Goal: Task Accomplishment & Management: Manage account settings

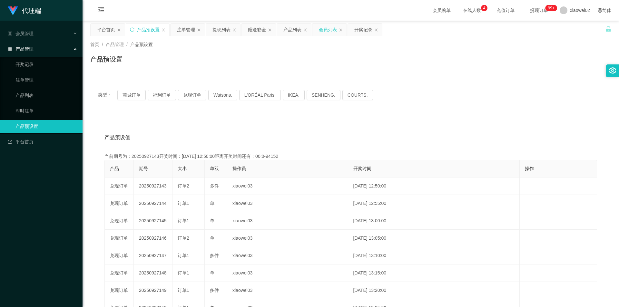
click at [322, 30] on div "会员列表" at bounding box center [328, 30] width 18 height 12
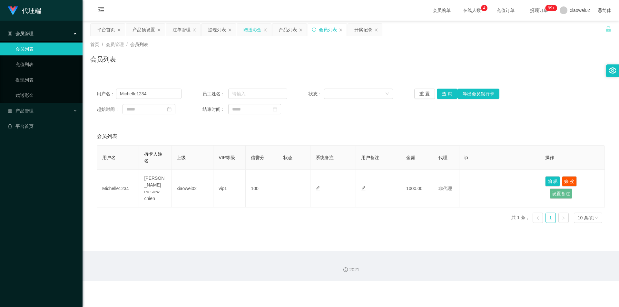
click at [250, 30] on div "赠送彩金" at bounding box center [253, 30] width 18 height 12
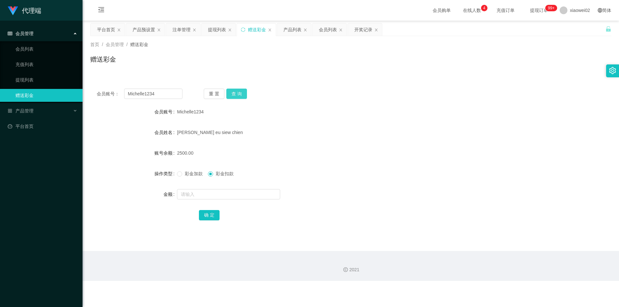
click at [235, 90] on button "查 询" at bounding box center [236, 94] width 21 height 10
click at [243, 91] on button "查 询" at bounding box center [236, 94] width 21 height 10
click at [240, 94] on button "查 询" at bounding box center [236, 94] width 21 height 10
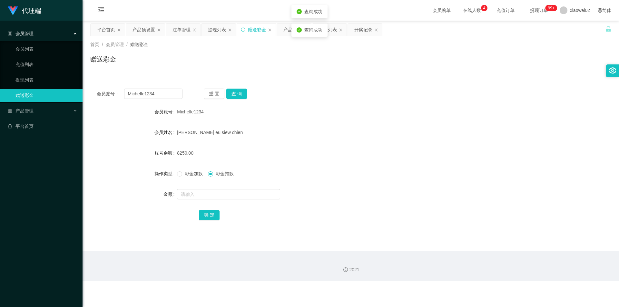
click at [484, 101] on div "会员账号： Michelle1234 重 置 查 询 会员账号 Michelle1234 会员姓名 [PERSON_NAME] eu siew chien 账…" at bounding box center [350, 159] width 521 height 154
drag, startPoint x: 290, startPoint y: 80, endPoint x: 171, endPoint y: 40, distance: 125.4
click at [289, 79] on div "会员账号： Michelle1234 重 置 查 询 会员账号 Michelle1234 会员姓名 [PERSON_NAME] eu siew chien 账…" at bounding box center [350, 155] width 521 height 161
click at [150, 33] on div "产品预设置" at bounding box center [144, 30] width 23 height 12
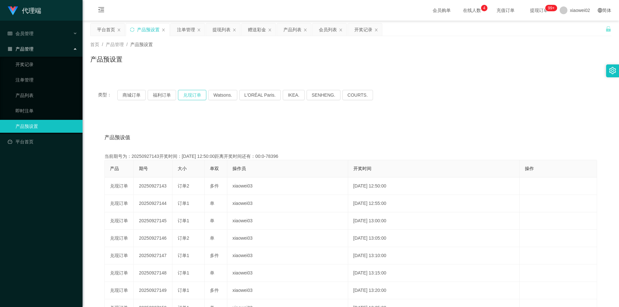
click at [186, 94] on button "兑现订单" at bounding box center [192, 95] width 28 height 10
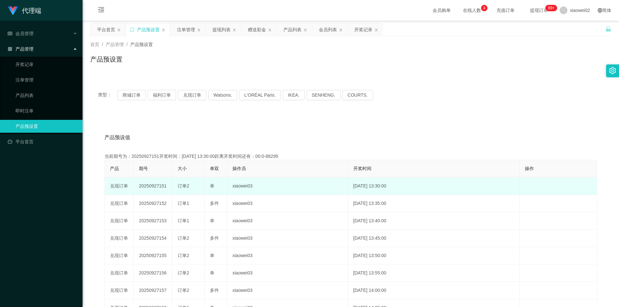
click at [160, 185] on td "20250927151" at bounding box center [153, 186] width 39 height 17
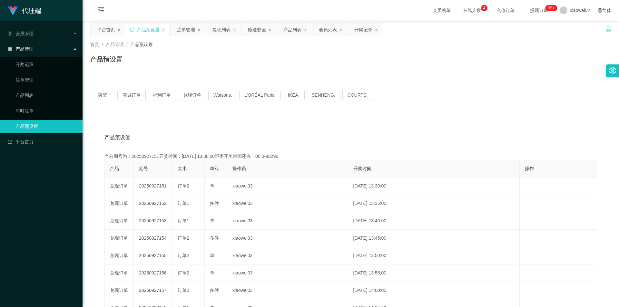
copy td "20250927151"
click at [224, 30] on div "提现列表" at bounding box center [222, 30] width 18 height 12
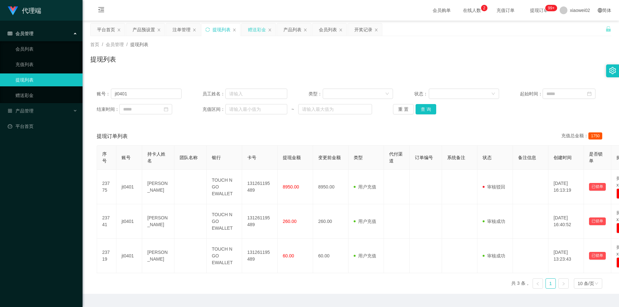
click at [254, 33] on div "赠送彩金" at bounding box center [257, 30] width 18 height 12
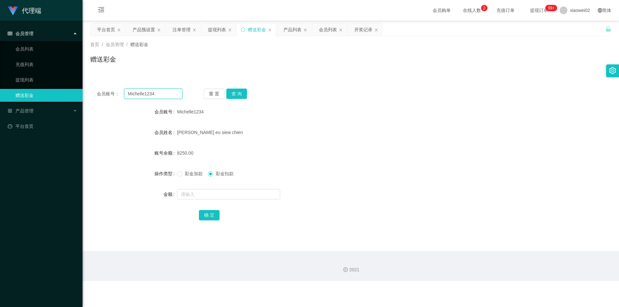
drag, startPoint x: 160, startPoint y: 92, endPoint x: 108, endPoint y: 91, distance: 51.6
click at [108, 91] on div "会员账号： Michelle1234" at bounding box center [140, 94] width 86 height 10
drag, startPoint x: 206, startPoint y: 61, endPoint x: 186, endPoint y: 38, distance: 30.9
click at [205, 61] on div "赠送彩金" at bounding box center [350, 62] width 521 height 15
click at [179, 27] on div "注单管理" at bounding box center [182, 30] width 18 height 12
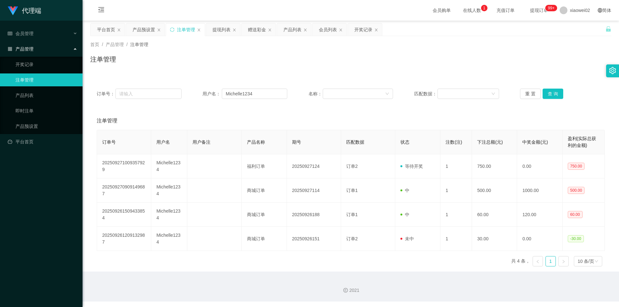
click at [250, 124] on div "注单管理" at bounding box center [351, 121] width 508 height 18
click at [532, 95] on button "重 置" at bounding box center [530, 94] width 21 height 10
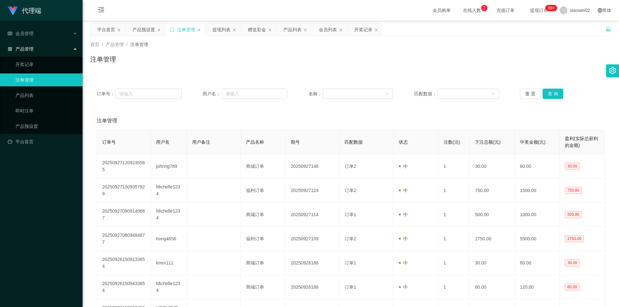
drag, startPoint x: 315, startPoint y: 120, endPoint x: 255, endPoint y: 99, distance: 63.9
click at [315, 120] on div "注单管理" at bounding box center [351, 121] width 508 height 18
click at [251, 92] on input "text" at bounding box center [254, 94] width 65 height 10
paste input "Michelle1234"
type input "Michelle1234"
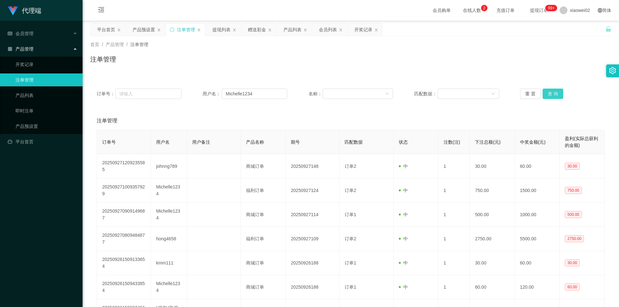
click at [551, 94] on button "查 询" at bounding box center [553, 94] width 21 height 10
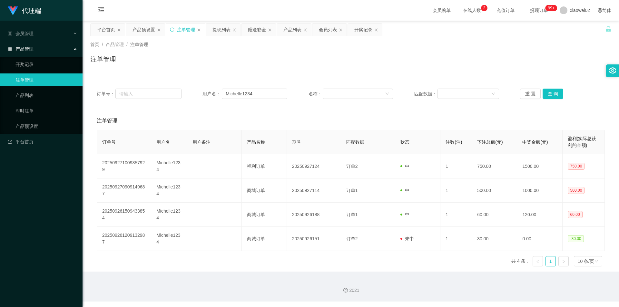
click at [494, 118] on div "注单管理" at bounding box center [351, 121] width 508 height 18
click at [550, 95] on button "查 询" at bounding box center [553, 94] width 21 height 10
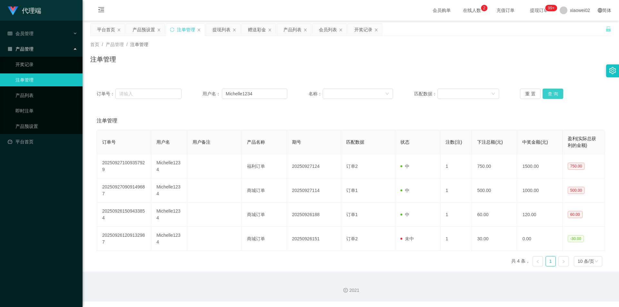
click at [550, 95] on button "查 询" at bounding box center [553, 94] width 21 height 10
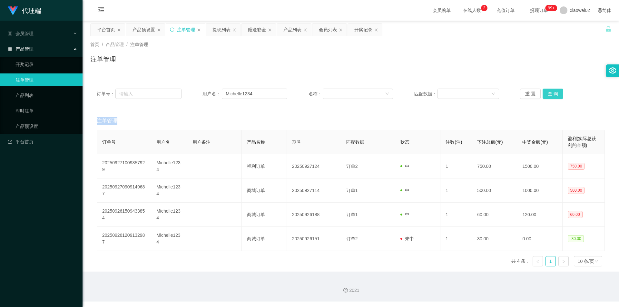
click at [550, 95] on div "重 置 查 询" at bounding box center [562, 94] width 85 height 10
click at [550, 95] on button "查 询" at bounding box center [553, 94] width 21 height 10
click at [550, 95] on div "重 置 查 询" at bounding box center [562, 94] width 85 height 10
click at [550, 95] on button "查 询" at bounding box center [553, 94] width 21 height 10
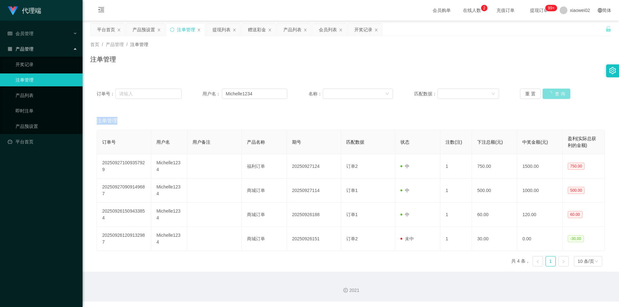
click at [550, 95] on div "重 置 查 询" at bounding box center [562, 94] width 85 height 10
click at [545, 93] on button "查 询" at bounding box center [553, 94] width 21 height 10
click at [553, 91] on button "查 询" at bounding box center [553, 94] width 21 height 10
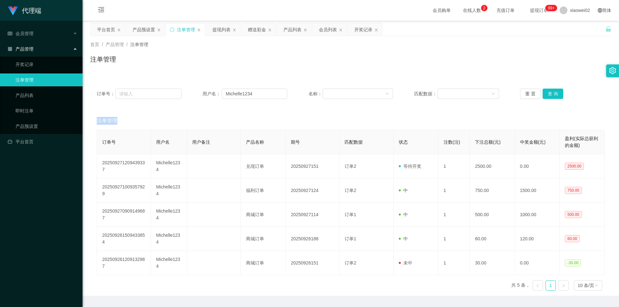
click at [401, 116] on div "注单管理" at bounding box center [351, 121] width 508 height 18
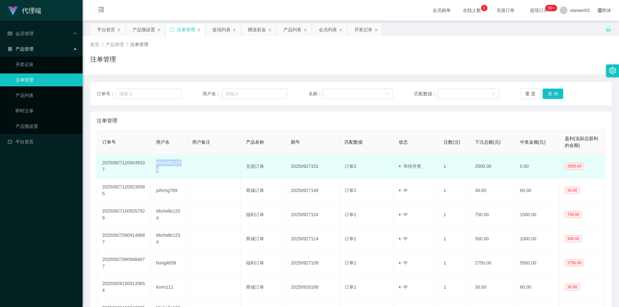
drag, startPoint x: 156, startPoint y: 162, endPoint x: 161, endPoint y: 169, distance: 8.4
click at [161, 169] on td "Michelle1234" at bounding box center [169, 167] width 36 height 24
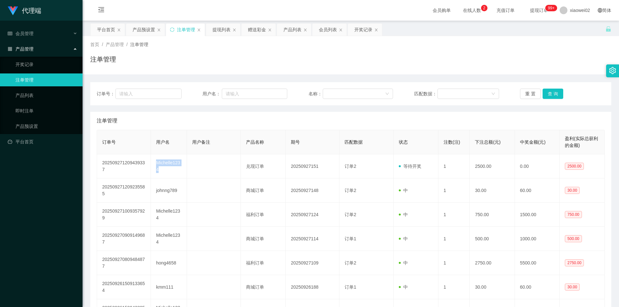
copy td "Michelle1234"
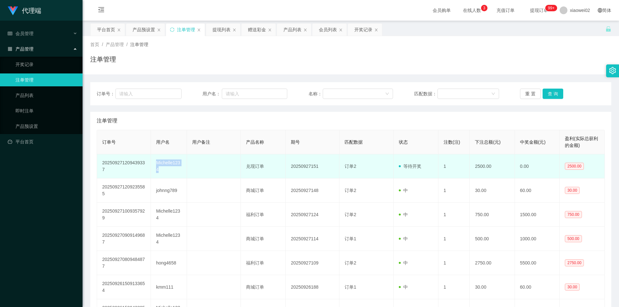
copy td "Michelle1234"
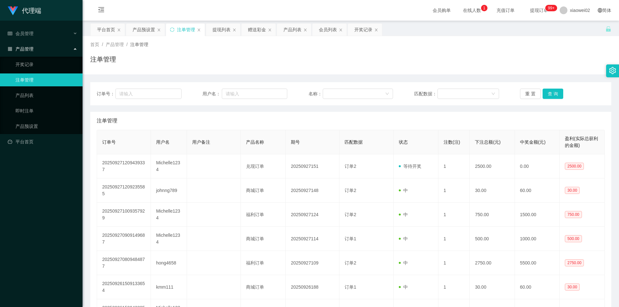
click at [276, 112] on div "订单号： 用户名： 名称： 匹配数据： 重 置 查 询 注单管理 订单号 用户名 用户备注 产品名称 期号 匹配数据 状态 注数(注) 下注总额(元) 中奖金…" at bounding box center [350, 249] width 521 height 335
click at [553, 93] on button "查 询" at bounding box center [553, 94] width 21 height 10
click at [277, 67] on div "注单管理" at bounding box center [350, 62] width 521 height 15
click at [256, 28] on div "赠送彩金" at bounding box center [257, 30] width 18 height 12
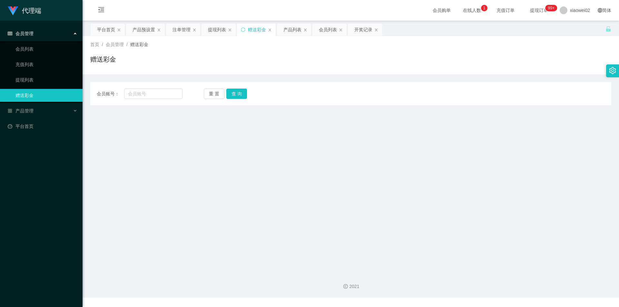
click at [305, 143] on main "关闭左侧 关闭右侧 关闭其它 刷新页面 平台首页 产品预设置 注单管理 提现列表 赠送彩金 产品列表 会员列表 开奖记录 首页 / 会员管理 / 赠送彩金 /…" at bounding box center [351, 144] width 537 height 247
click at [172, 95] on input "text" at bounding box center [153, 94] width 58 height 10
click at [255, 148] on main "关闭左侧 关闭右侧 关闭其它 刷新页面 平台首页 产品预设置 注单管理 提现列表 赠送彩金 产品列表 会员列表 开奖记录 首页 / 会员管理 / 赠送彩金 /…" at bounding box center [351, 144] width 537 height 247
click at [214, 29] on div "提现列表" at bounding box center [217, 30] width 18 height 12
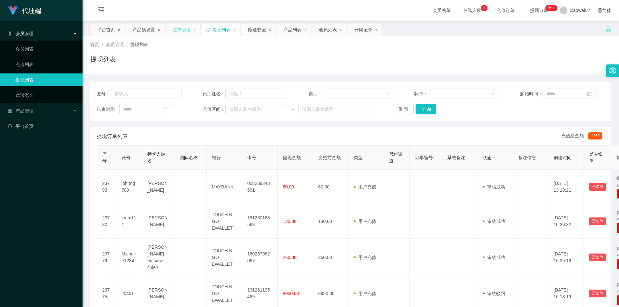
click at [185, 33] on div "注单管理" at bounding box center [182, 30] width 18 height 12
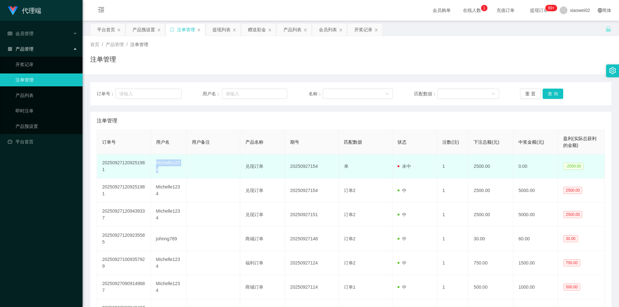
drag, startPoint x: 159, startPoint y: 170, endPoint x: 150, endPoint y: 164, distance: 10.6
click at [151, 164] on td "Michelle1234" at bounding box center [169, 167] width 36 height 24
copy td "Michelle1234"
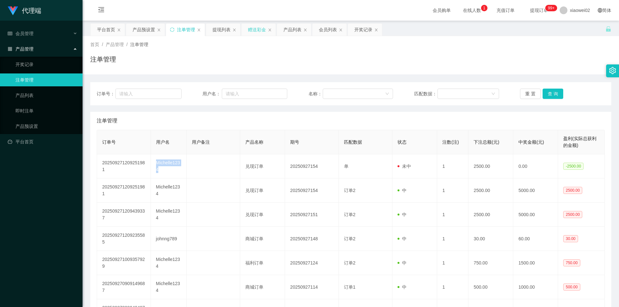
click at [260, 28] on div "赠送彩金" at bounding box center [257, 30] width 18 height 12
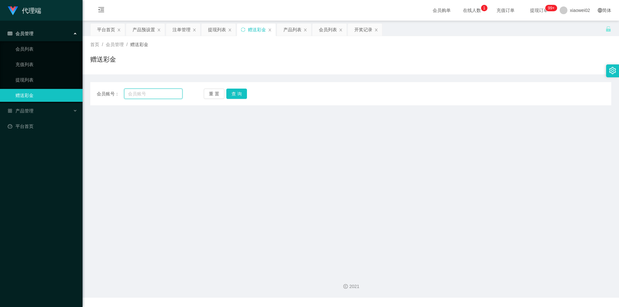
click at [151, 94] on input "text" at bounding box center [153, 94] width 58 height 10
paste input "Michelle1234"
type input "Michelle1234"
click at [232, 92] on button "查 询" at bounding box center [236, 94] width 21 height 10
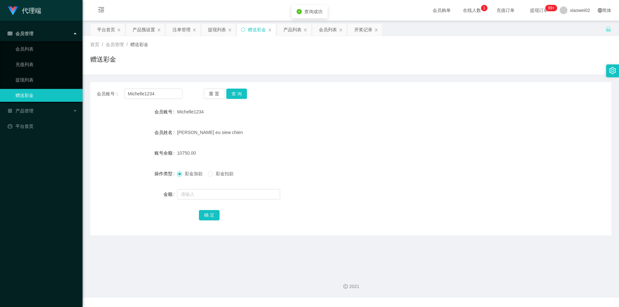
click at [382, 156] on div "10750.00" at bounding box center [329, 153] width 304 height 13
click at [238, 97] on button "查 询" at bounding box center [236, 94] width 21 height 10
click at [238, 97] on div "重 置 查 询" at bounding box center [247, 94] width 86 height 10
click at [368, 146] on form "会员账号 Michelle1234 会员姓名 Michelle eu siew chien 账号余额 10750.00 操作类型 彩金加款 彩金扣款 金额 确…" at bounding box center [350, 163] width 521 height 116
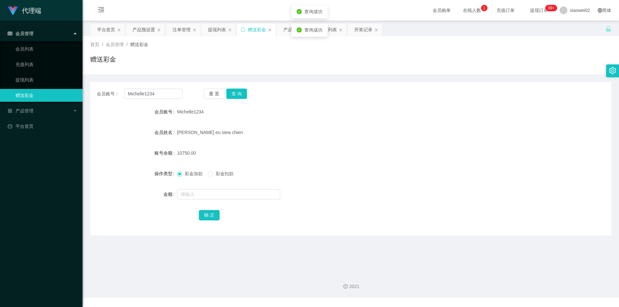
drag, startPoint x: 359, startPoint y: 149, endPoint x: 353, endPoint y: 139, distance: 11.7
click at [357, 145] on form "会员账号 Michelle1234 会员姓名 Michelle eu siew chien 账号余额 10750.00 操作类型 彩金加款 彩金扣款 金额 确…" at bounding box center [350, 163] width 521 height 116
click at [208, 31] on div "提现列表" at bounding box center [219, 30] width 34 height 12
click at [221, 28] on div "提现列表" at bounding box center [217, 30] width 18 height 12
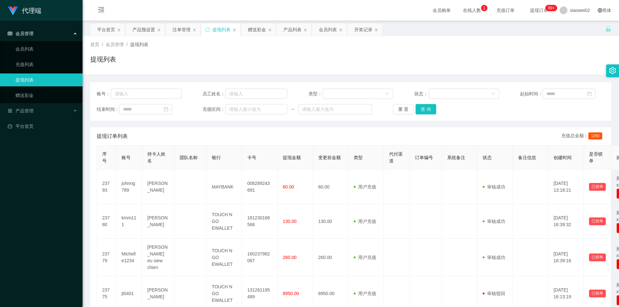
click at [339, 57] on div "提现列表" at bounding box center [350, 62] width 521 height 15
drag, startPoint x: 195, startPoint y: 48, endPoint x: 187, endPoint y: 32, distance: 17.5
click at [193, 45] on div "首页 / 会员管理 / 提现列表 /" at bounding box center [350, 44] width 521 height 7
click at [186, 30] on div "注单管理" at bounding box center [182, 30] width 18 height 12
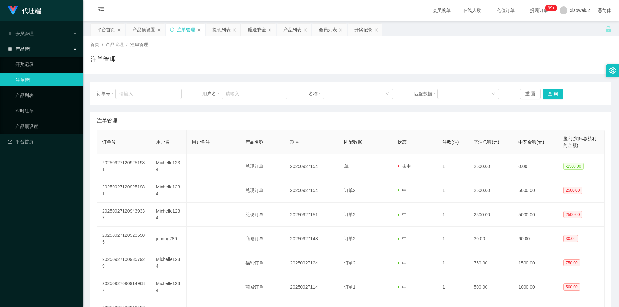
click at [227, 115] on div "注单管理" at bounding box center [351, 121] width 508 height 18
click at [205, 57] on div "注单管理" at bounding box center [350, 62] width 521 height 15
click at [322, 28] on div "会员列表" at bounding box center [328, 30] width 18 height 12
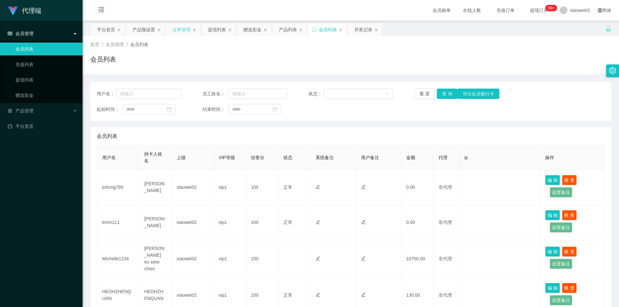
click at [180, 31] on div "注单管理" at bounding box center [182, 30] width 18 height 12
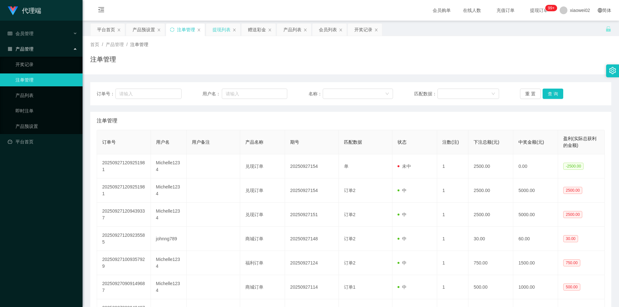
click at [209, 27] on div "提现列表" at bounding box center [223, 30] width 34 height 12
click at [223, 27] on div "提现列表" at bounding box center [222, 30] width 18 height 12
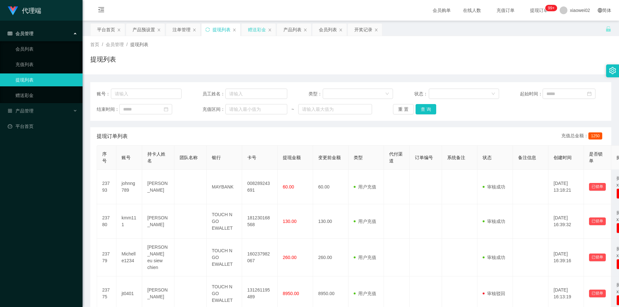
click at [261, 30] on div "赠送彩金" at bounding box center [257, 30] width 18 height 12
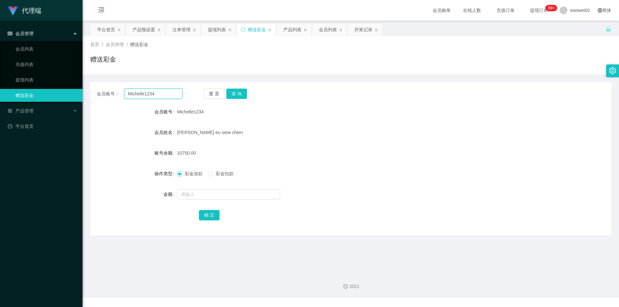
drag, startPoint x: 161, startPoint y: 93, endPoint x: 79, endPoint y: 88, distance: 81.4
click at [80, 88] on section "代理端 会员管理 会员列表 充值列表 提现列表 赠送彩金 产品管理 开奖记录 注单管理 产品列表 即时注单 产品预设置 平台首页 保存配置 重置配置 整体风格…" at bounding box center [309, 149] width 619 height 298
drag, startPoint x: 318, startPoint y: 81, endPoint x: 321, endPoint y: 41, distance: 39.8
click at [319, 75] on div "会员账号： Michelle1234 重 置 查 询 会员账号 Michelle1234 会员姓名 Michelle eu siew chien 账号余额 1…" at bounding box center [350, 155] width 521 height 161
click at [327, 25] on div "会员列表" at bounding box center [328, 30] width 18 height 12
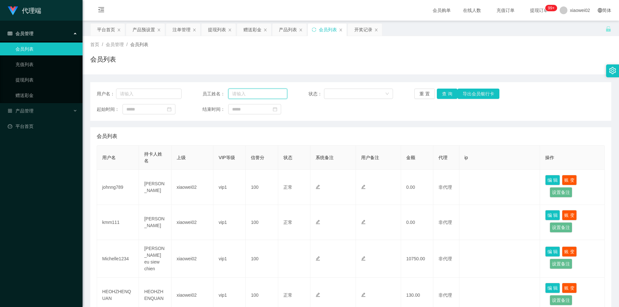
click at [247, 92] on input "text" at bounding box center [257, 94] width 59 height 10
drag, startPoint x: 136, startPoint y: 93, endPoint x: 153, endPoint y: 89, distance: 17.1
click at [136, 93] on input "text" at bounding box center [148, 94] width 65 height 10
paste input "Michelle1234"
type input "Michelle1234"
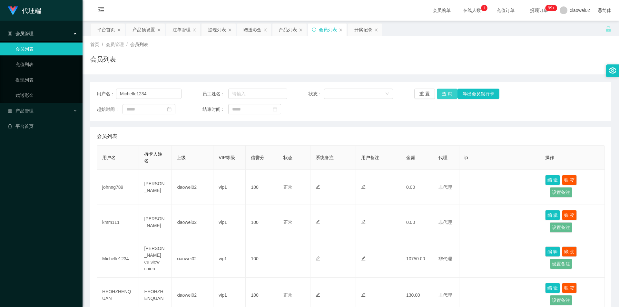
click at [442, 93] on button "查 询" at bounding box center [447, 94] width 21 height 10
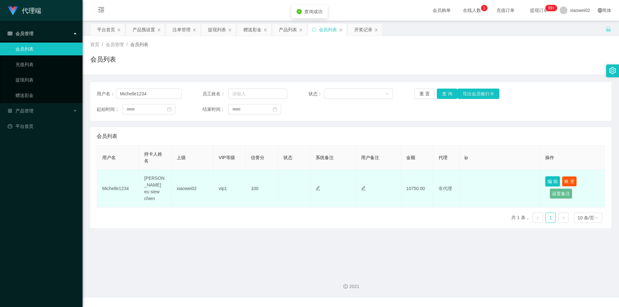
click at [546, 180] on button "编 辑" at bounding box center [552, 181] width 15 height 10
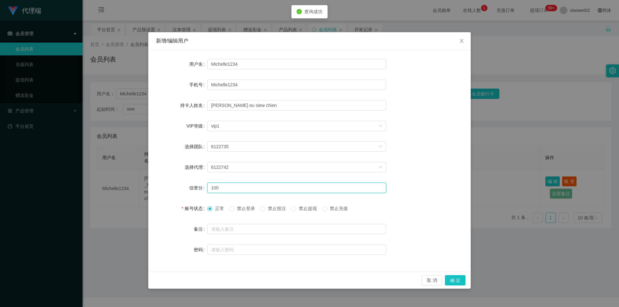
drag, startPoint x: 232, startPoint y: 190, endPoint x: 164, endPoint y: 180, distance: 69.2
click at [164, 180] on form "用户名 Michelle1234 手机号 Michelle1234 持卡人姓名 Michelle eu siew chien VIP等级 选择VIP等级 vi…" at bounding box center [309, 157] width 307 height 199
type input "80"
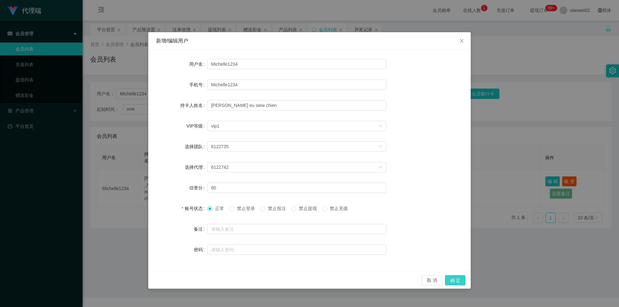
click at [453, 278] on button "确 定" at bounding box center [455, 280] width 21 height 10
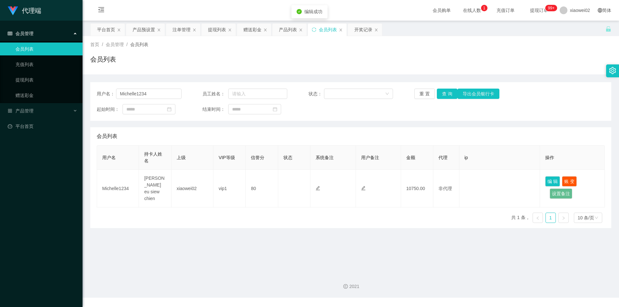
click at [451, 266] on main "关闭左侧 关闭右侧 关闭其它 刷新页面 平台首页 产品预设置 注单管理 提现列表 赠送彩金 产品列表 会员列表 开奖记录 首页 / 会员管理 / 会员列表 /…" at bounding box center [351, 144] width 537 height 247
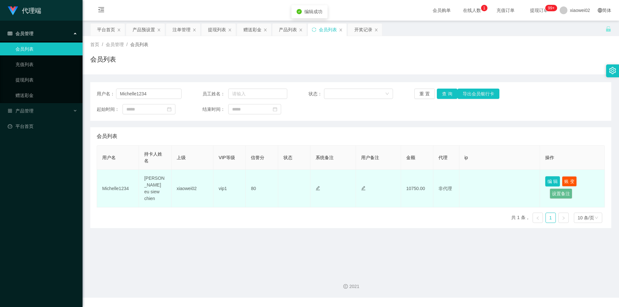
click at [552, 178] on button "编 辑" at bounding box center [552, 181] width 15 height 10
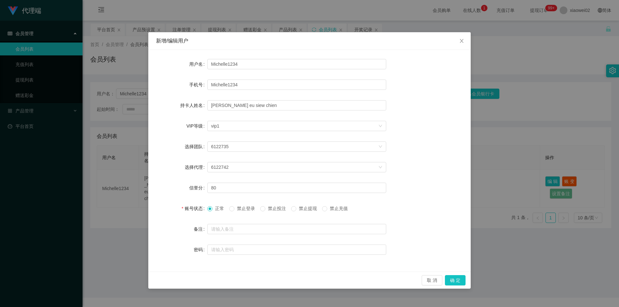
click at [303, 208] on span "禁止提现" at bounding box center [307, 208] width 23 height 5
click at [452, 282] on button "确 定" at bounding box center [455, 280] width 21 height 10
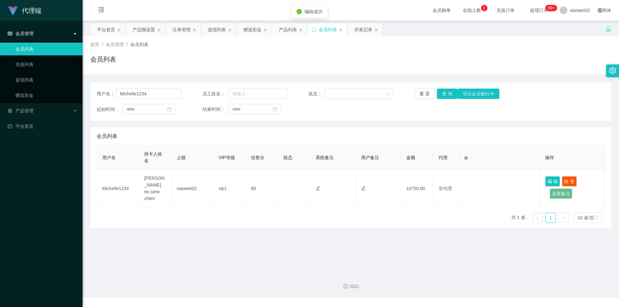
click at [479, 281] on div "2021" at bounding box center [351, 283] width 537 height 30
drag, startPoint x: 149, startPoint y: 93, endPoint x: 113, endPoint y: 93, distance: 35.8
click at [113, 93] on div "用户名： Michelle1234" at bounding box center [139, 94] width 85 height 10
